Goal: Task Accomplishment & Management: Use online tool/utility

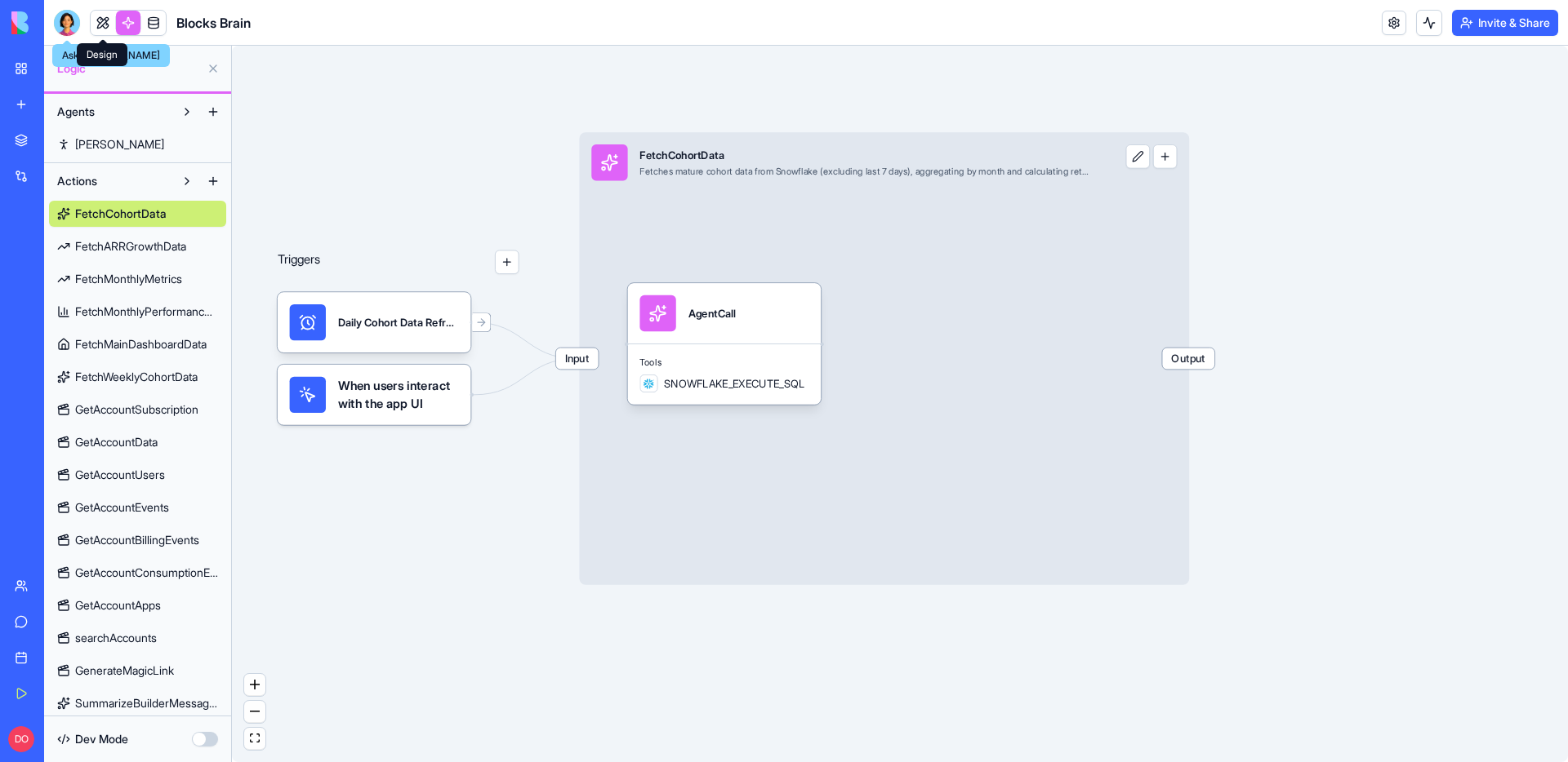
click at [123, 27] on link at bounding box center [129, 23] width 25 height 25
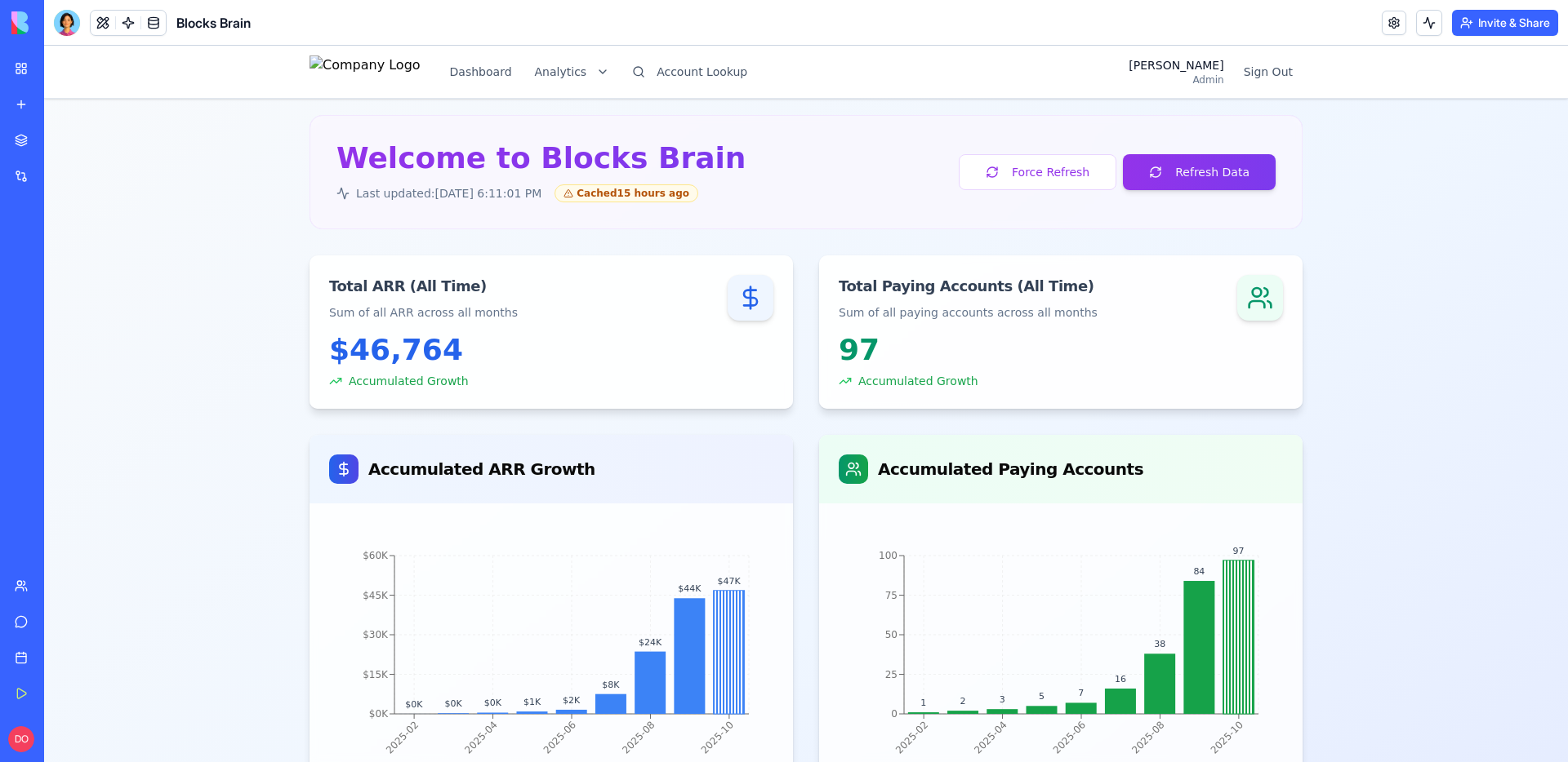
scroll to position [9, 0]
click at [1264, 188] on button "Refresh Data" at bounding box center [1199, 173] width 153 height 36
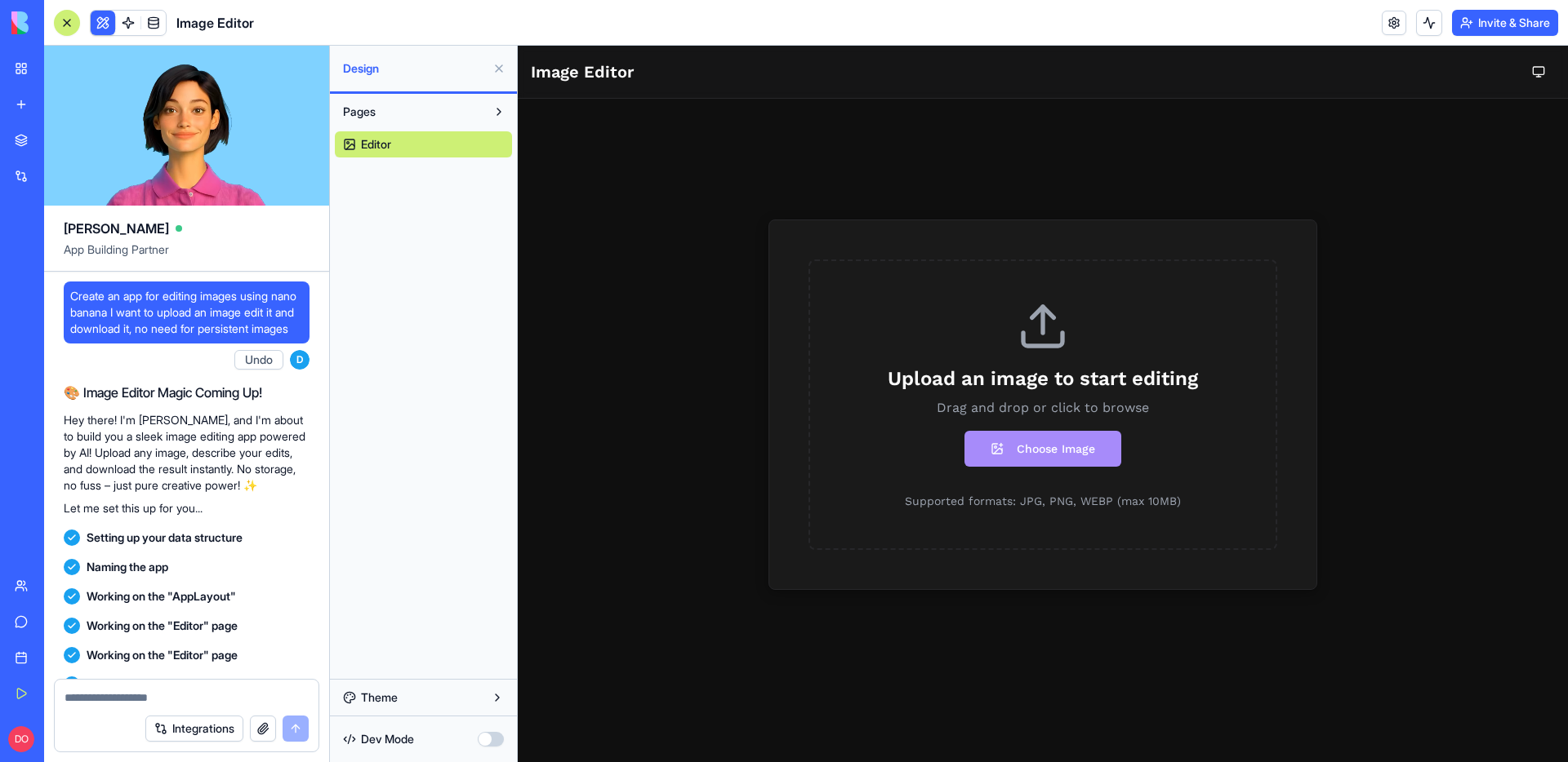
scroll to position [2574, 0]
